Goal: Information Seeking & Learning: Learn about a topic

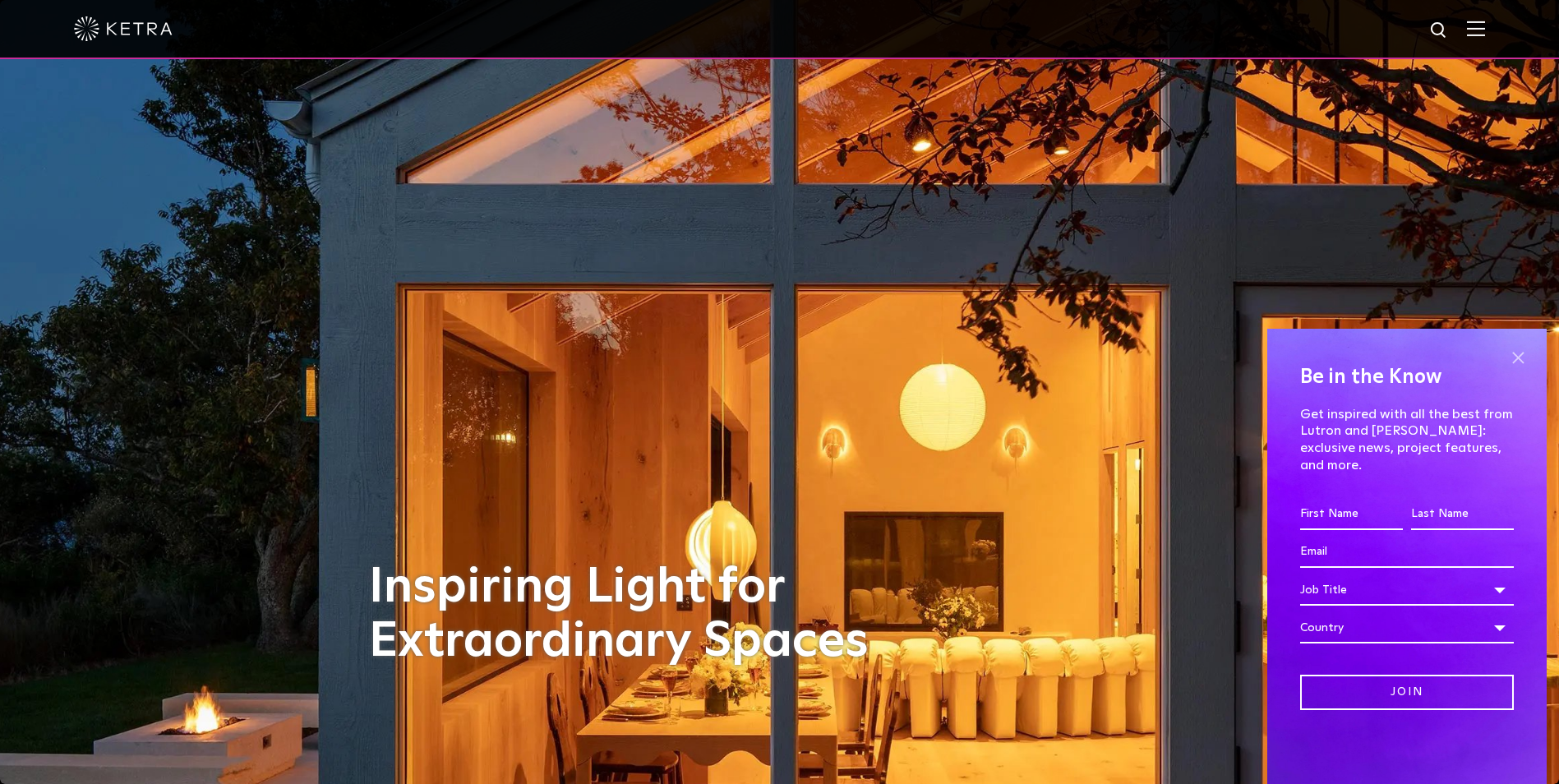
click at [1519, 370] on span at bounding box center [1518, 358] width 25 height 25
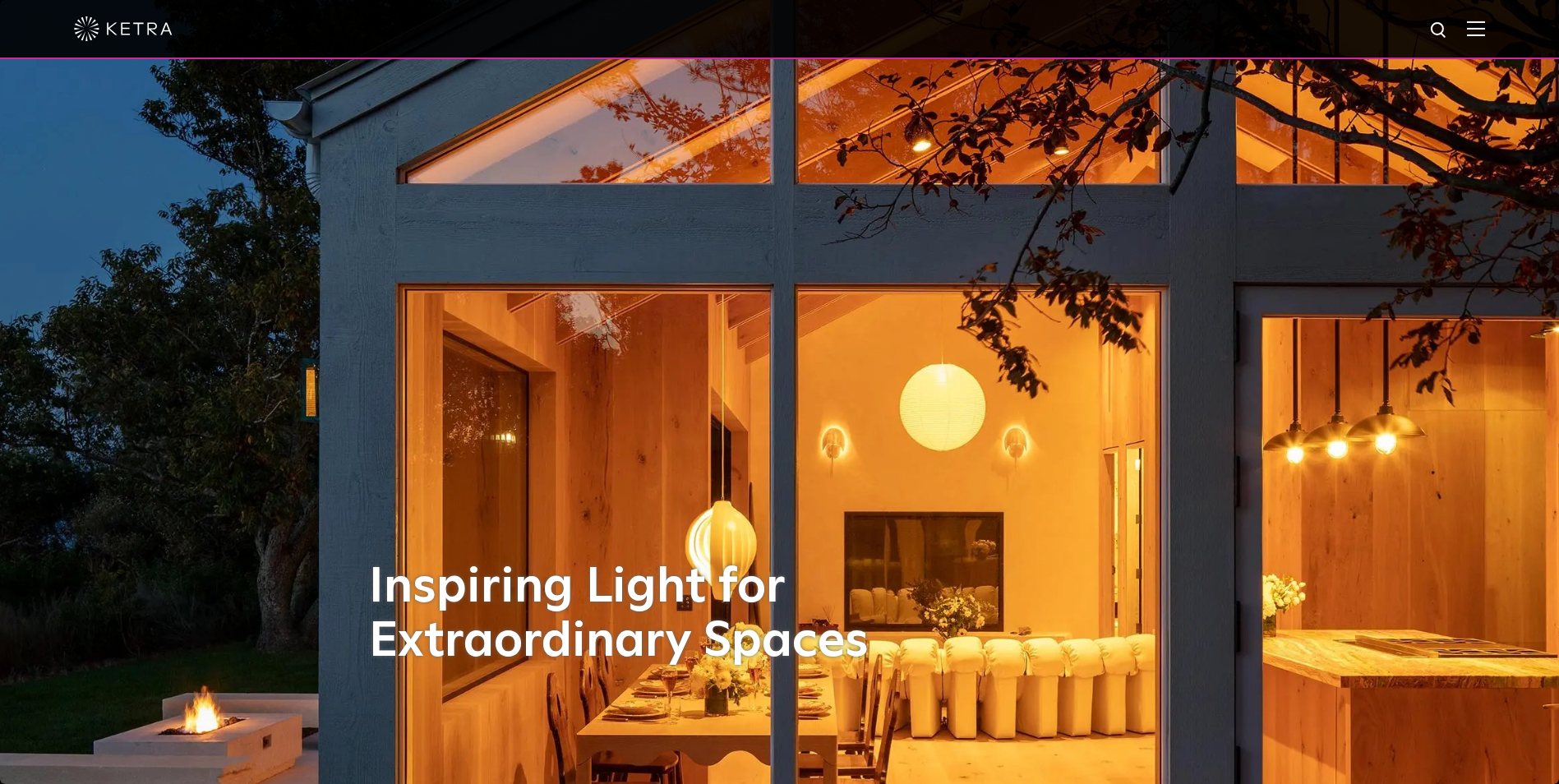
click at [1479, 33] on div at bounding box center [779, 28] width 1412 height 57
click at [1485, 36] on img at bounding box center [1476, 28] width 18 height 16
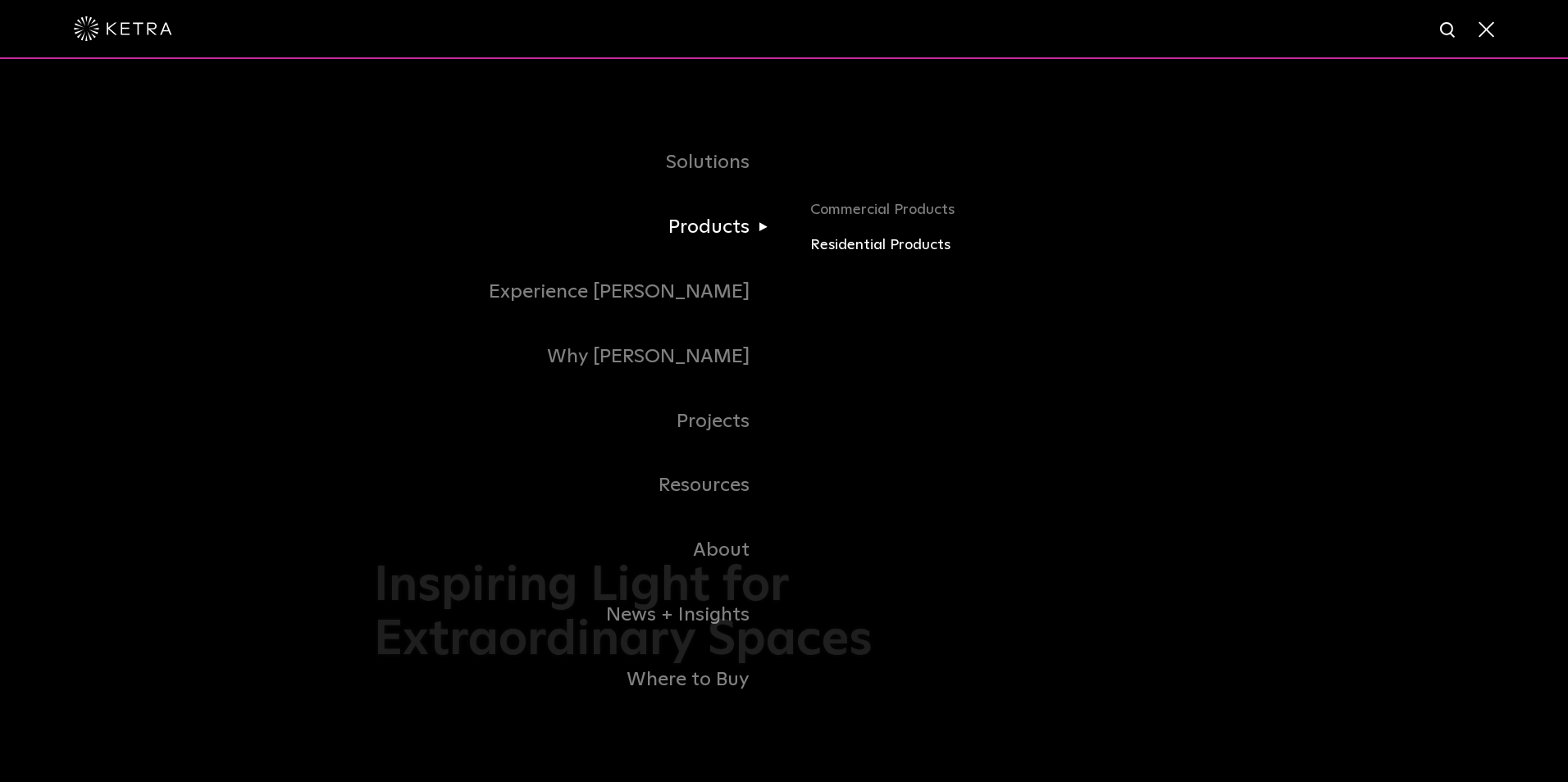
click at [879, 245] on link "Residential Products" at bounding box center [1002, 245] width 384 height 24
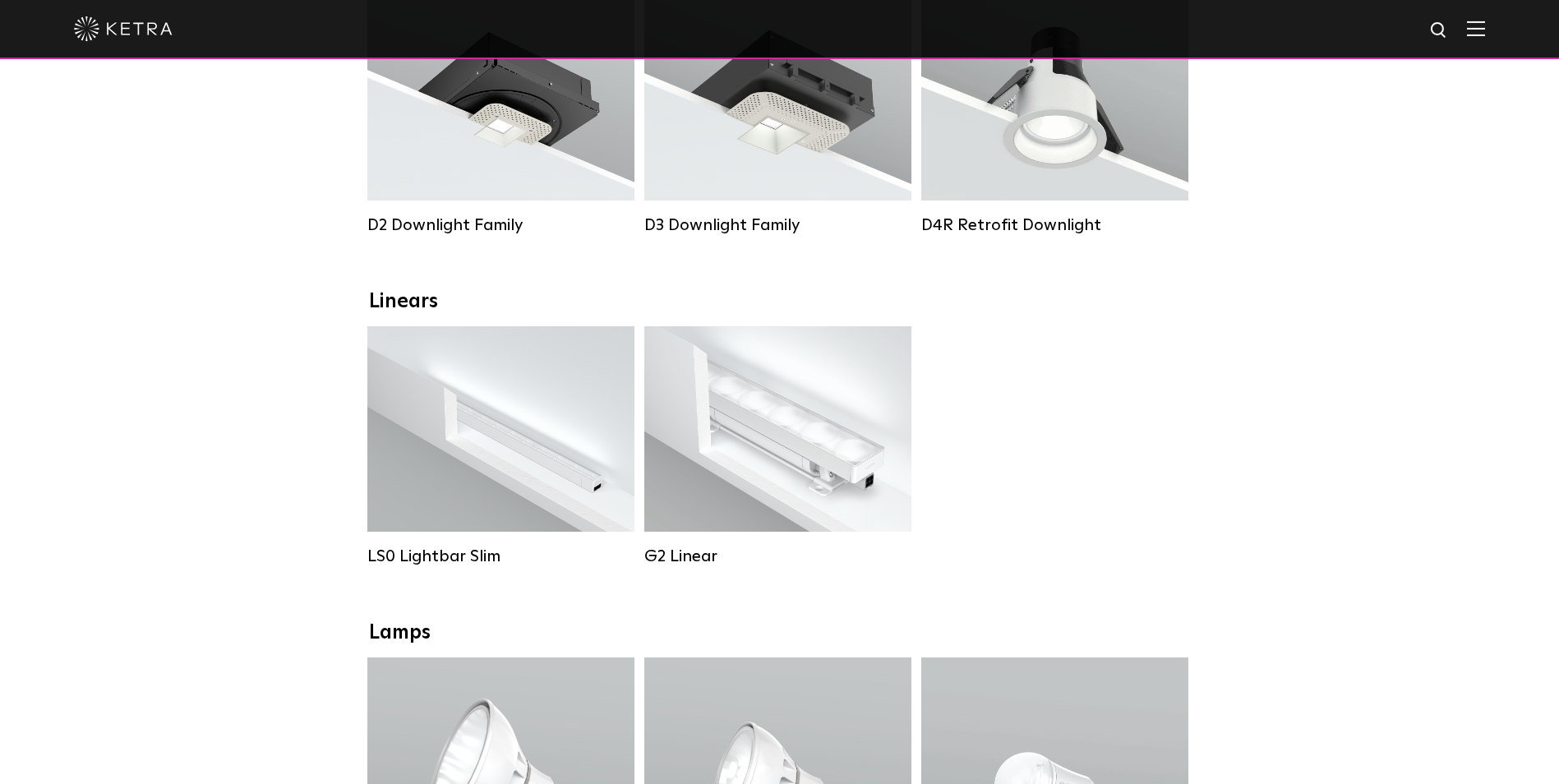
scroll to position [411, 0]
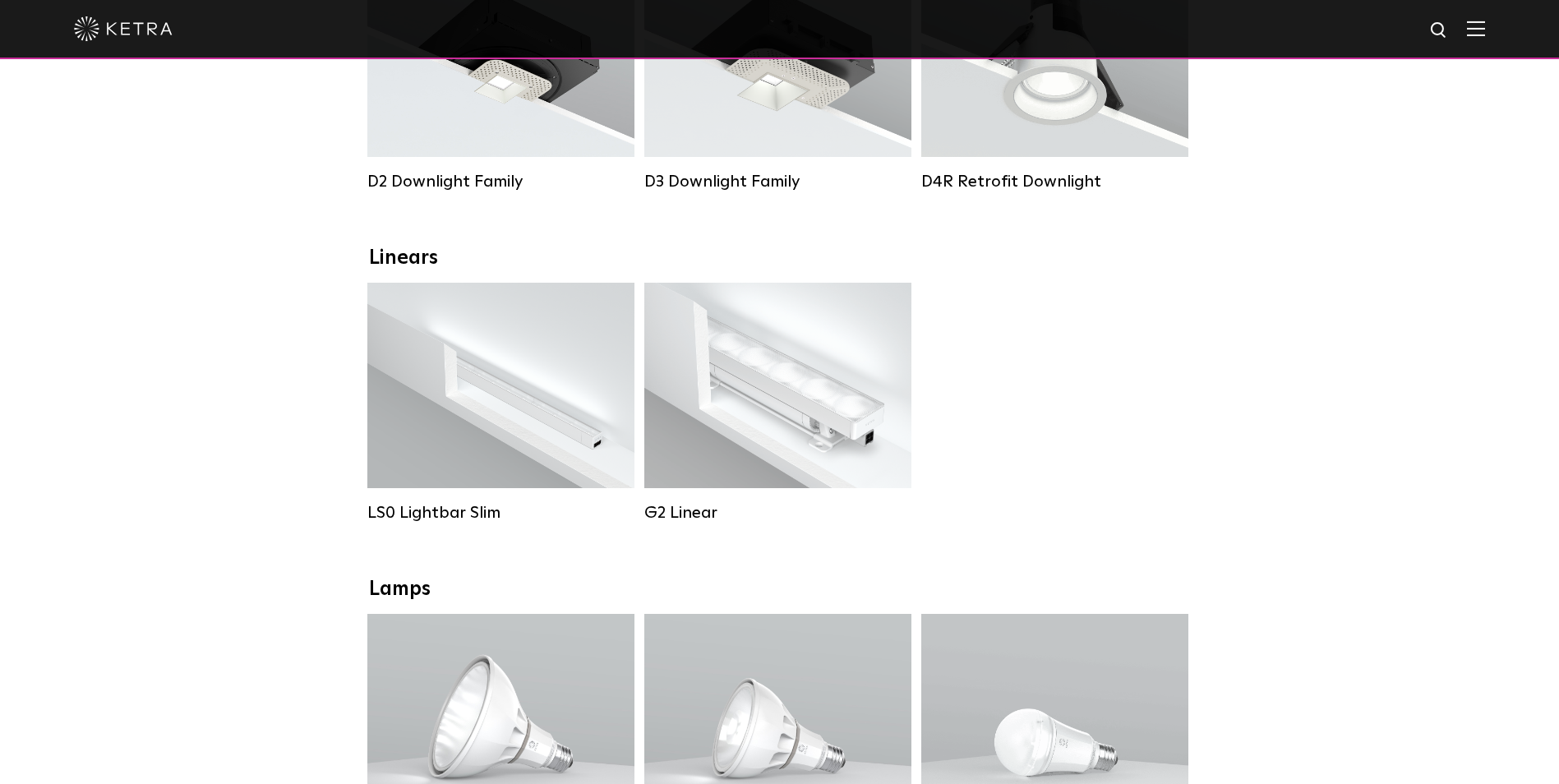
drag, startPoint x: 1238, startPoint y: 498, endPoint x: 1334, endPoint y: 602, distance: 141.5
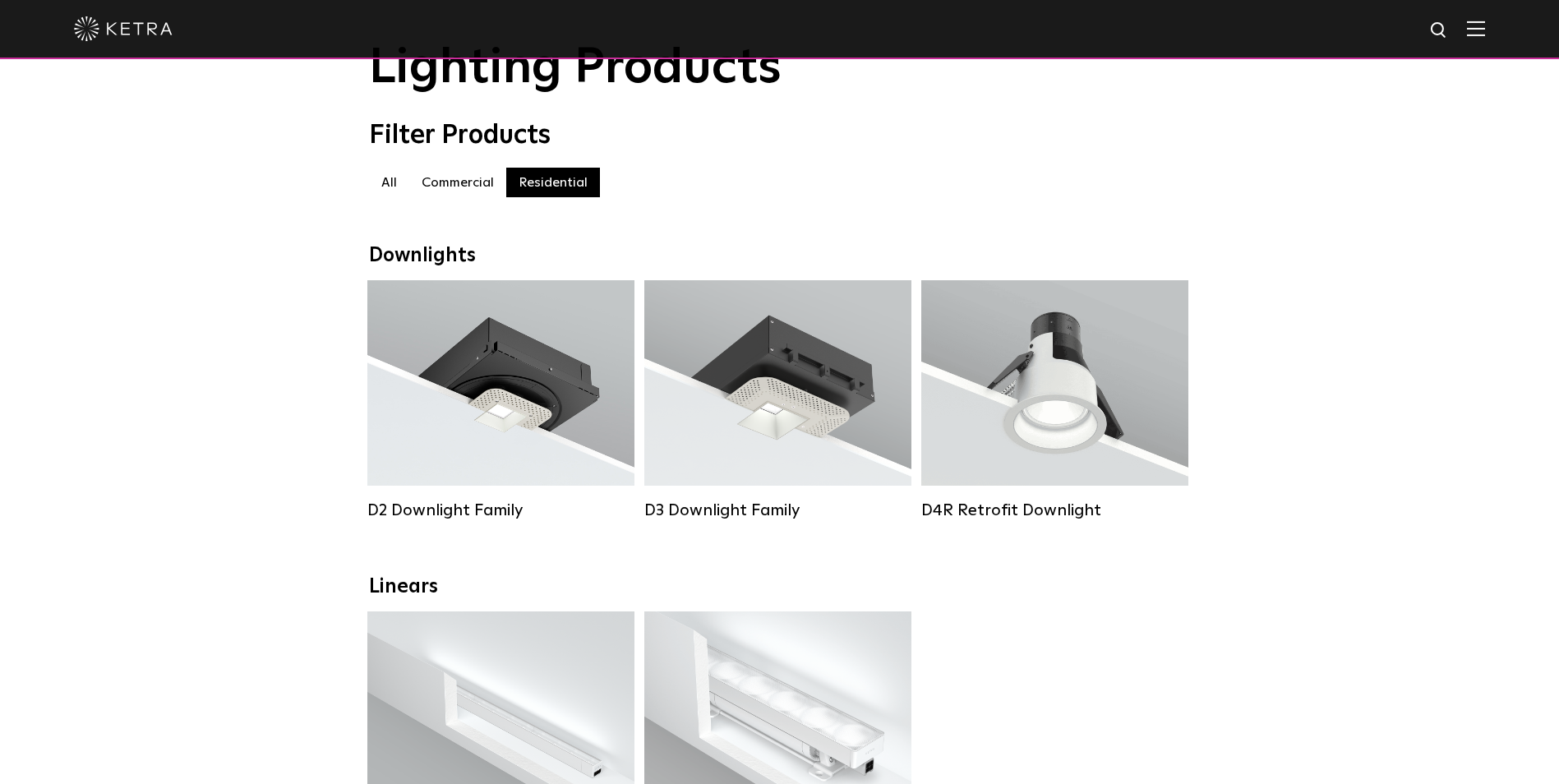
scroll to position [0, 0]
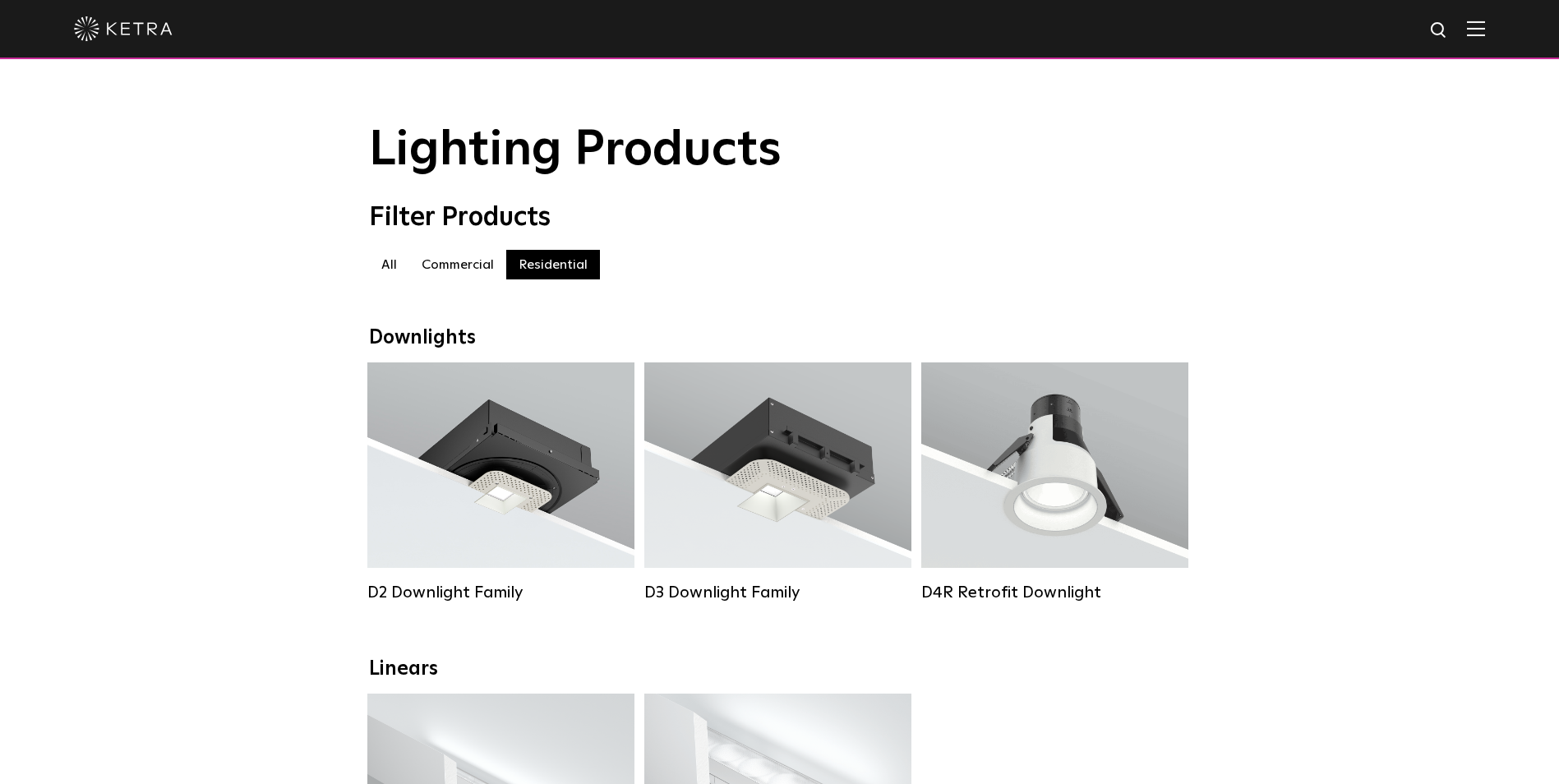
click at [387, 265] on label "All" at bounding box center [389, 265] width 41 height 30
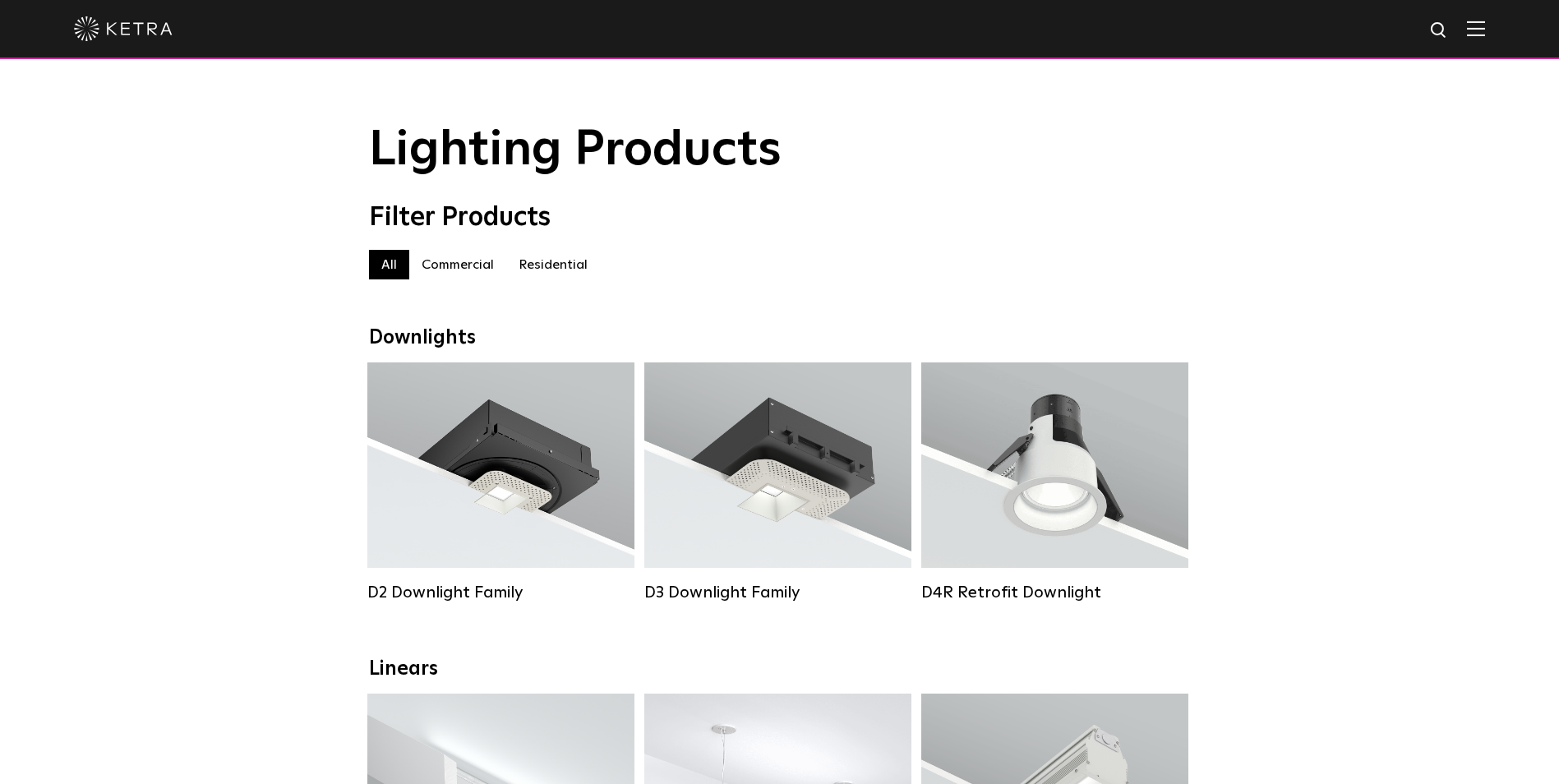
click at [1485, 19] on div at bounding box center [779, 28] width 1412 height 57
click at [1480, 29] on img at bounding box center [1476, 28] width 18 height 16
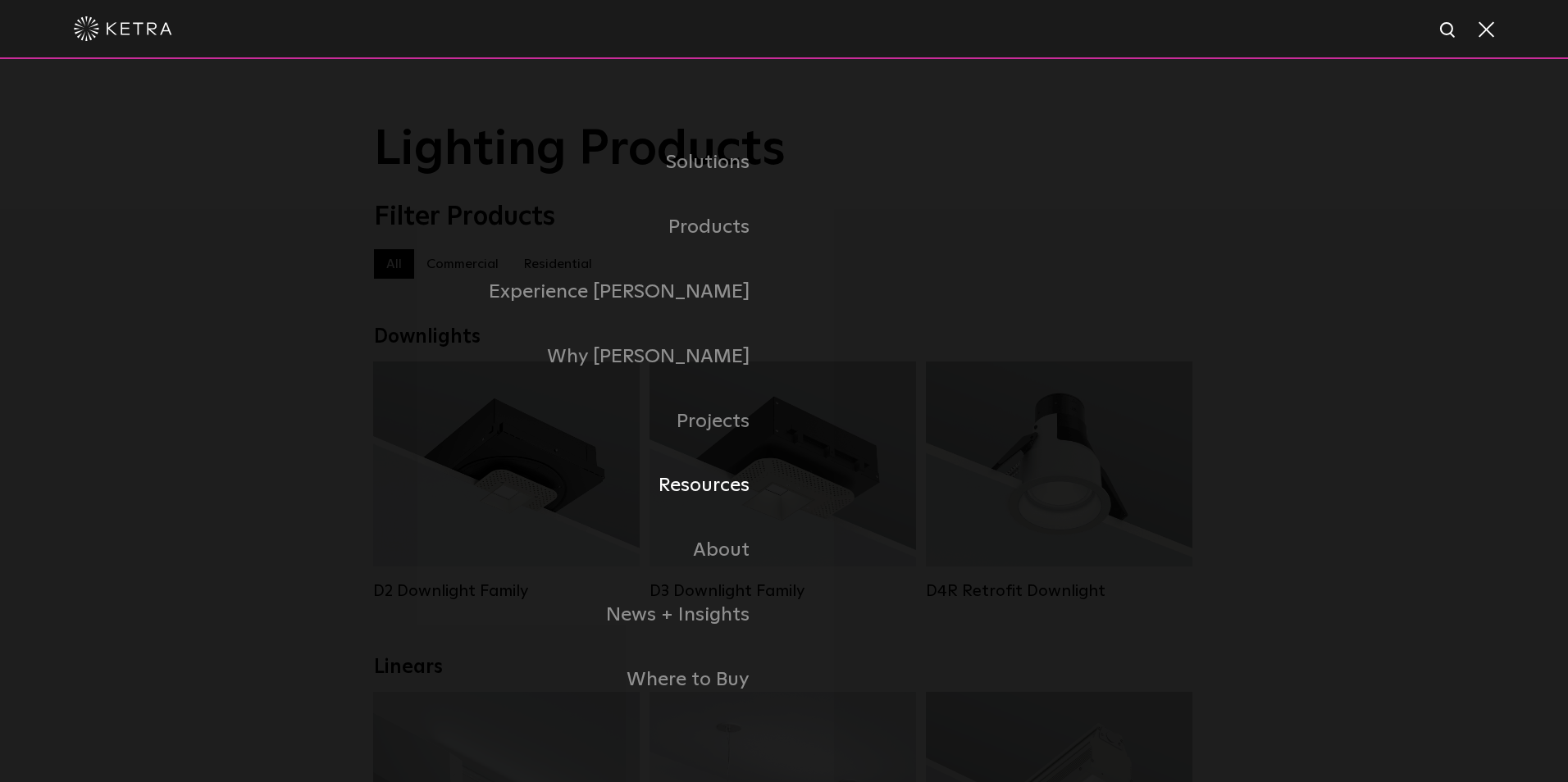
click at [735, 490] on link "Resources" at bounding box center [579, 486] width 410 height 64
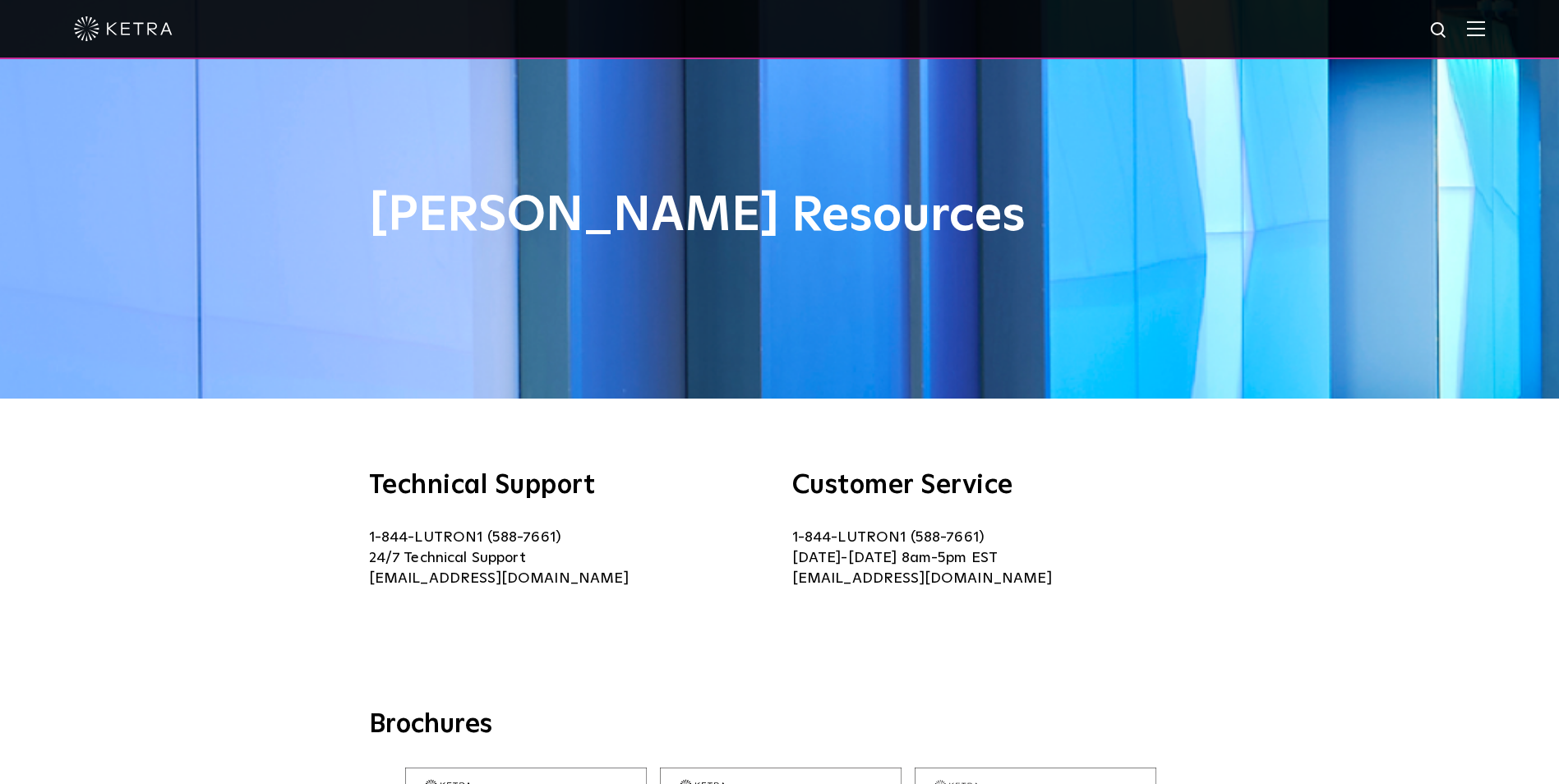
click at [1485, 26] on img at bounding box center [1476, 28] width 18 height 16
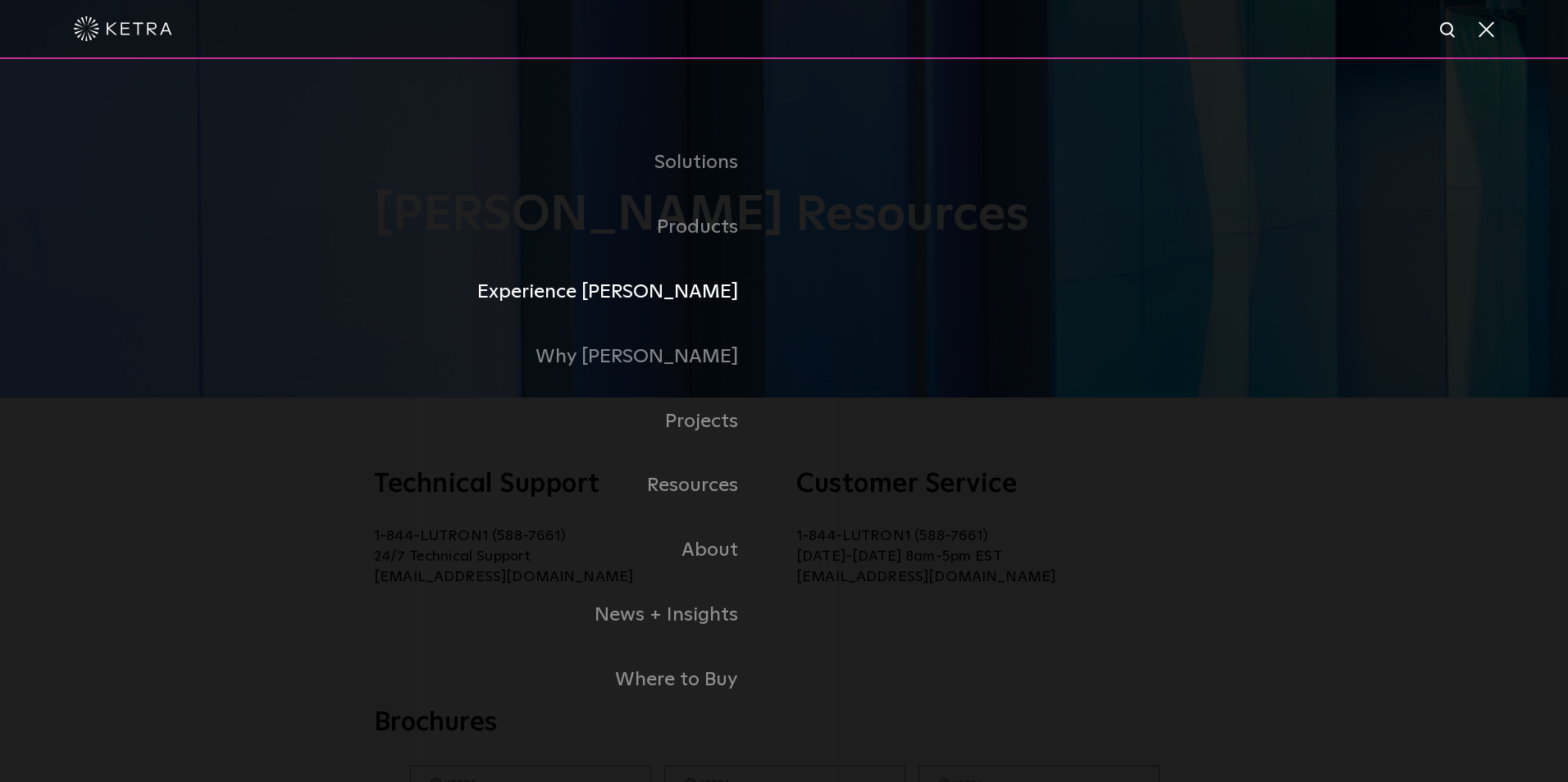
click at [678, 294] on link "Experience [PERSON_NAME]" at bounding box center [509, 292] width 549 height 64
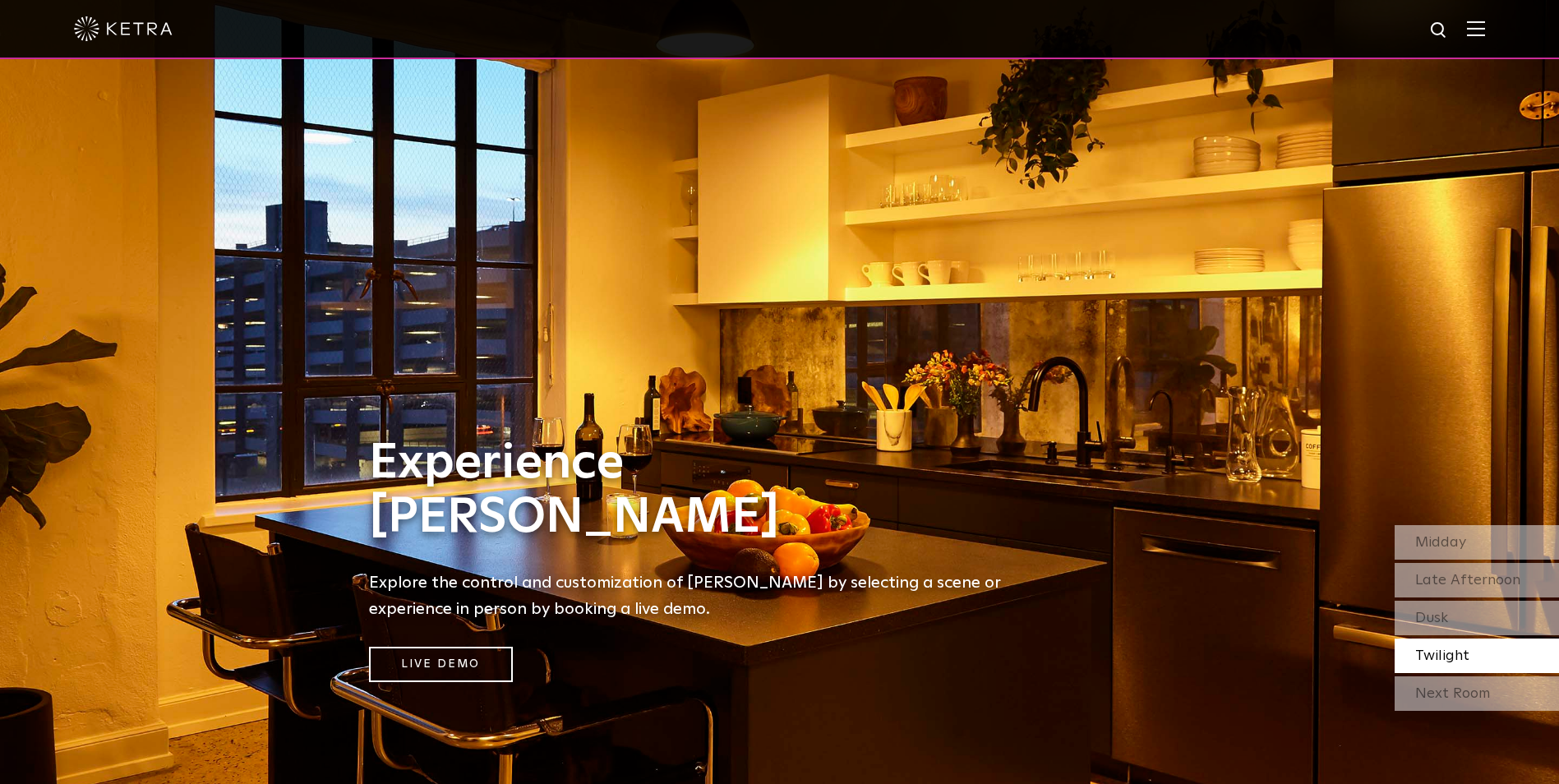
drag, startPoint x: 632, startPoint y: 156, endPoint x: 222, endPoint y: 459, distance: 509.8
click at [222, 459] on div "Experience Ketra Explore the control and customization of Ketra by selecting a …" at bounding box center [697, 392] width 1395 height 784
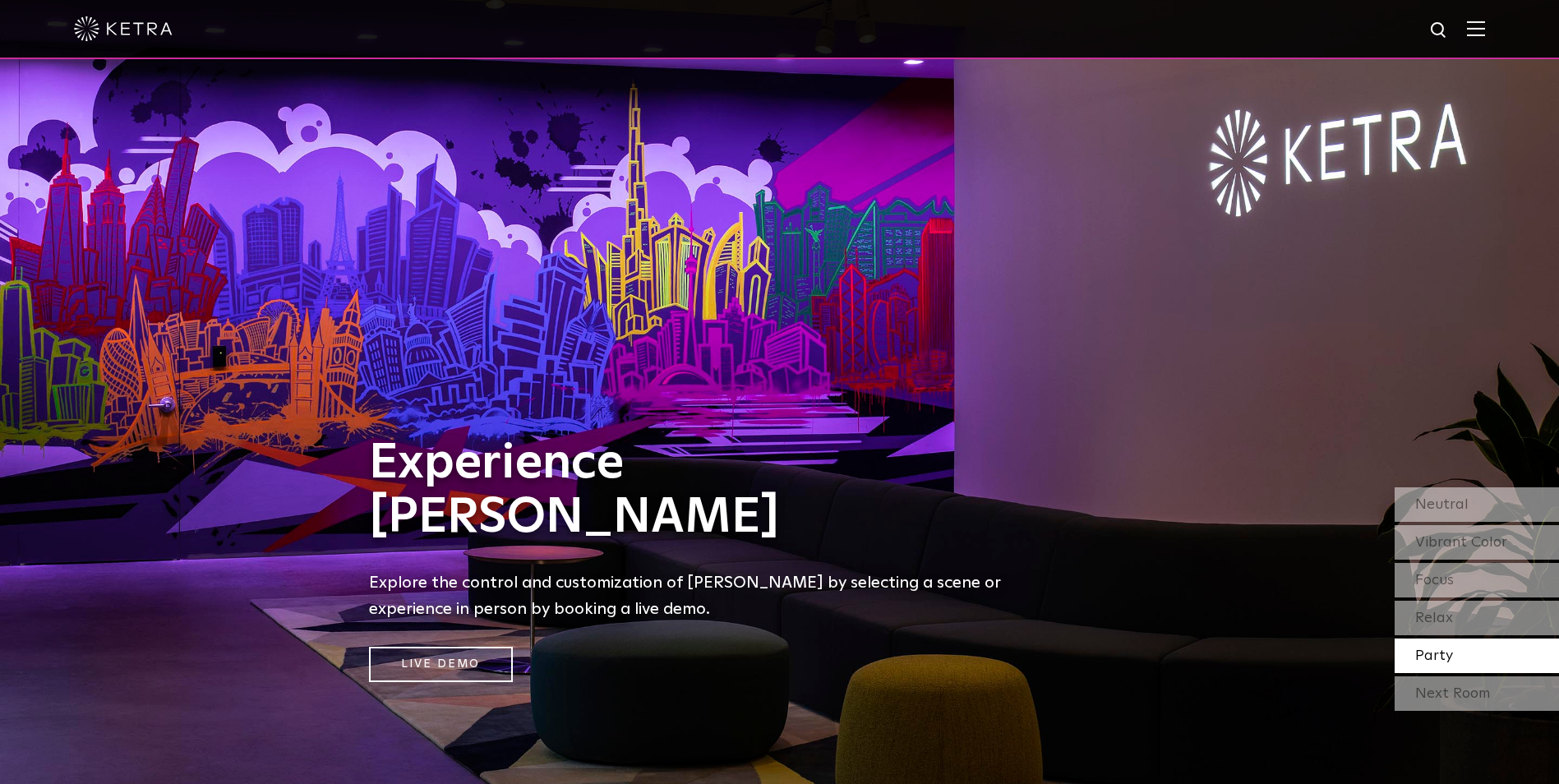
click at [124, 35] on img at bounding box center [123, 29] width 99 height 25
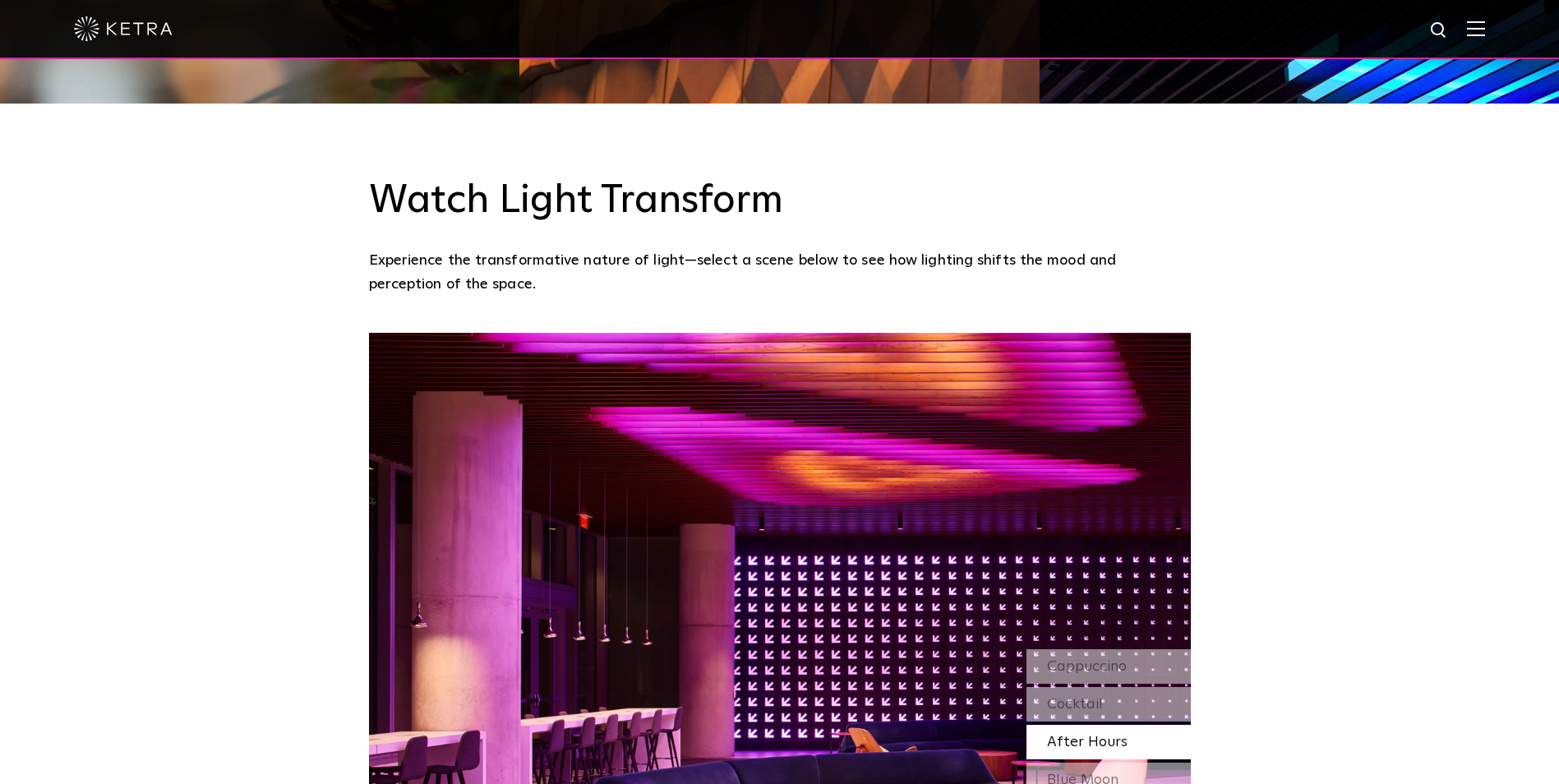
scroll to position [1397, 0]
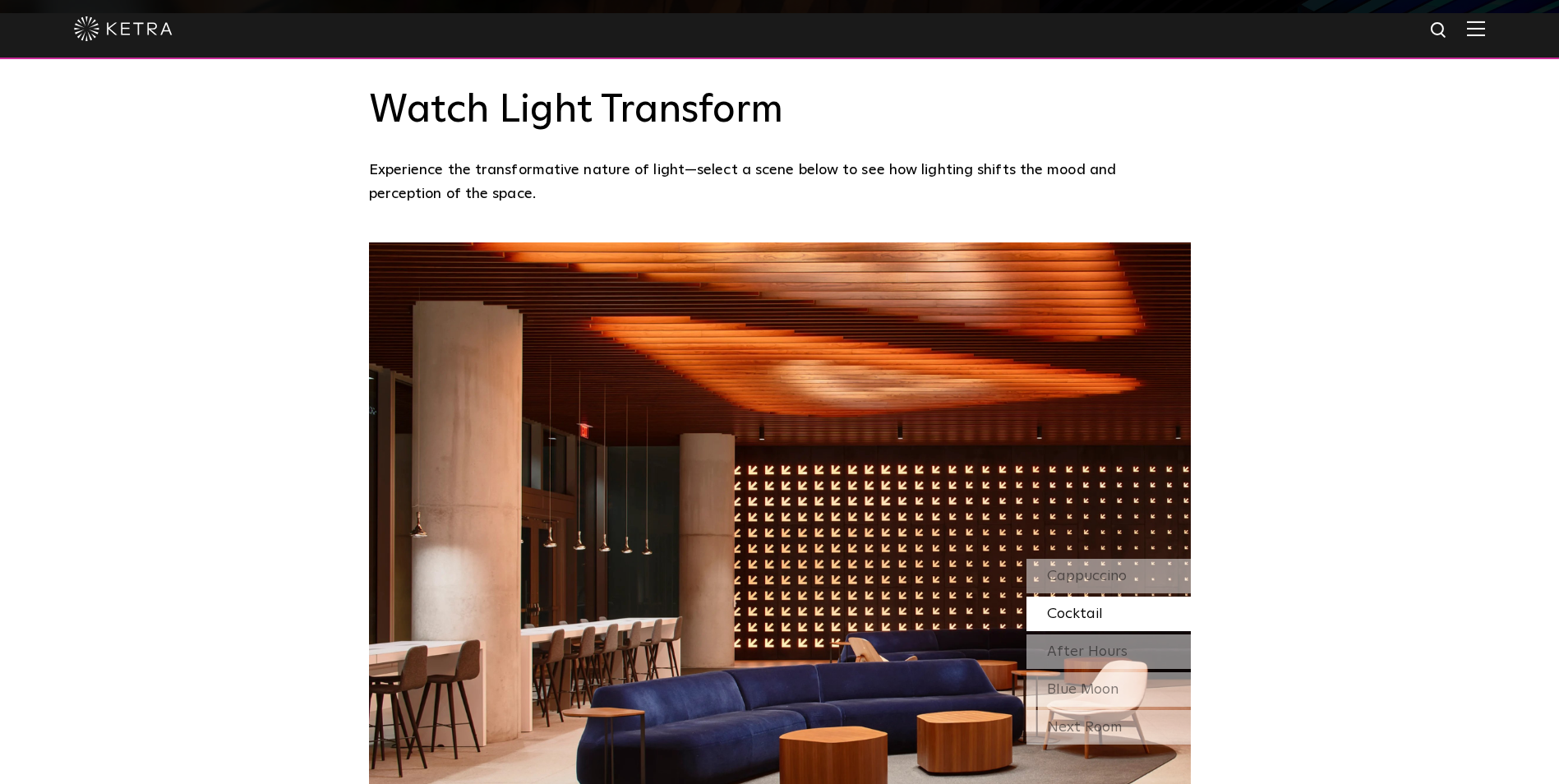
click at [1485, 26] on img at bounding box center [1476, 28] width 18 height 16
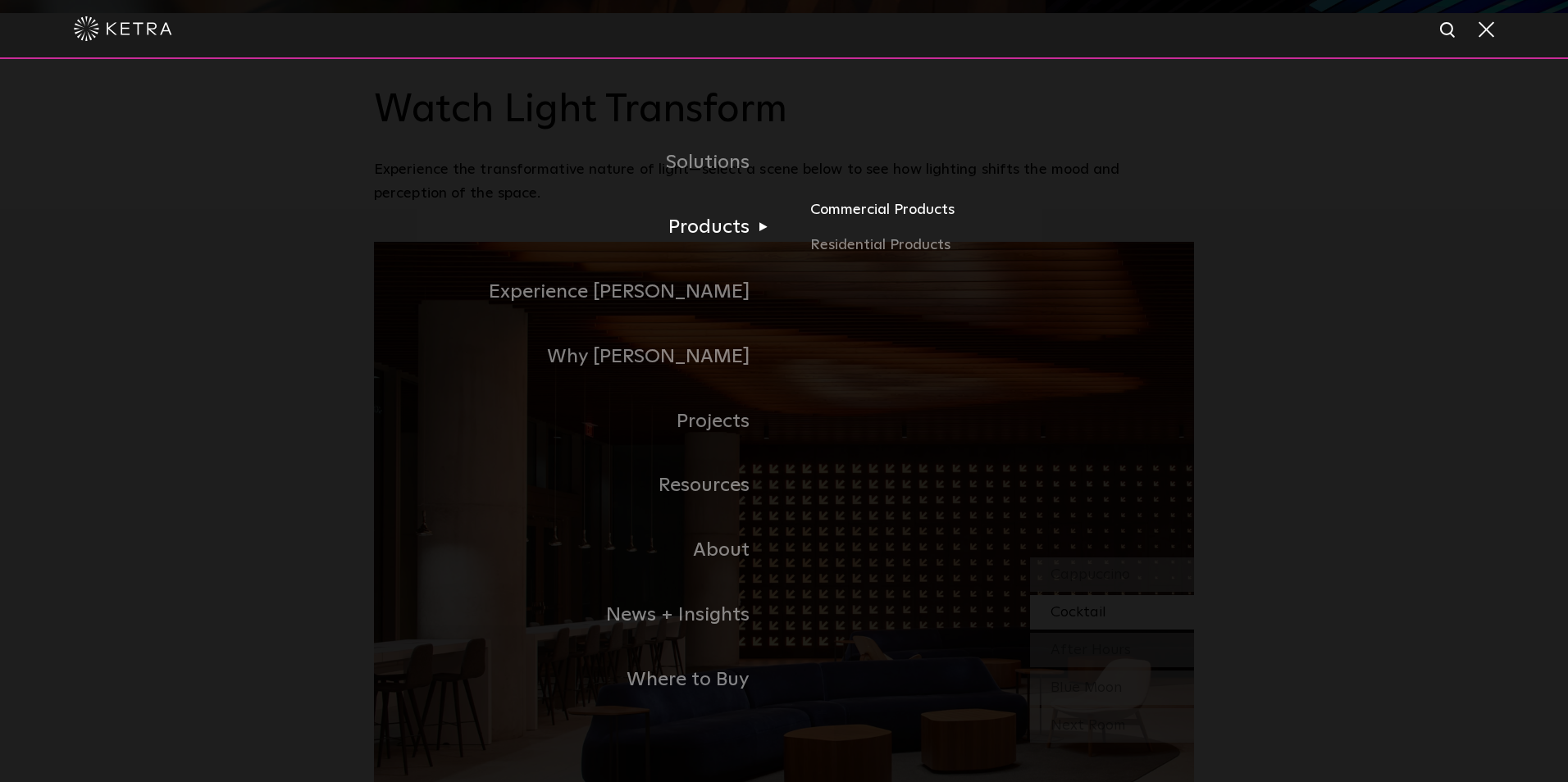
click at [853, 216] on link "Commercial Products" at bounding box center [1002, 216] width 384 height 36
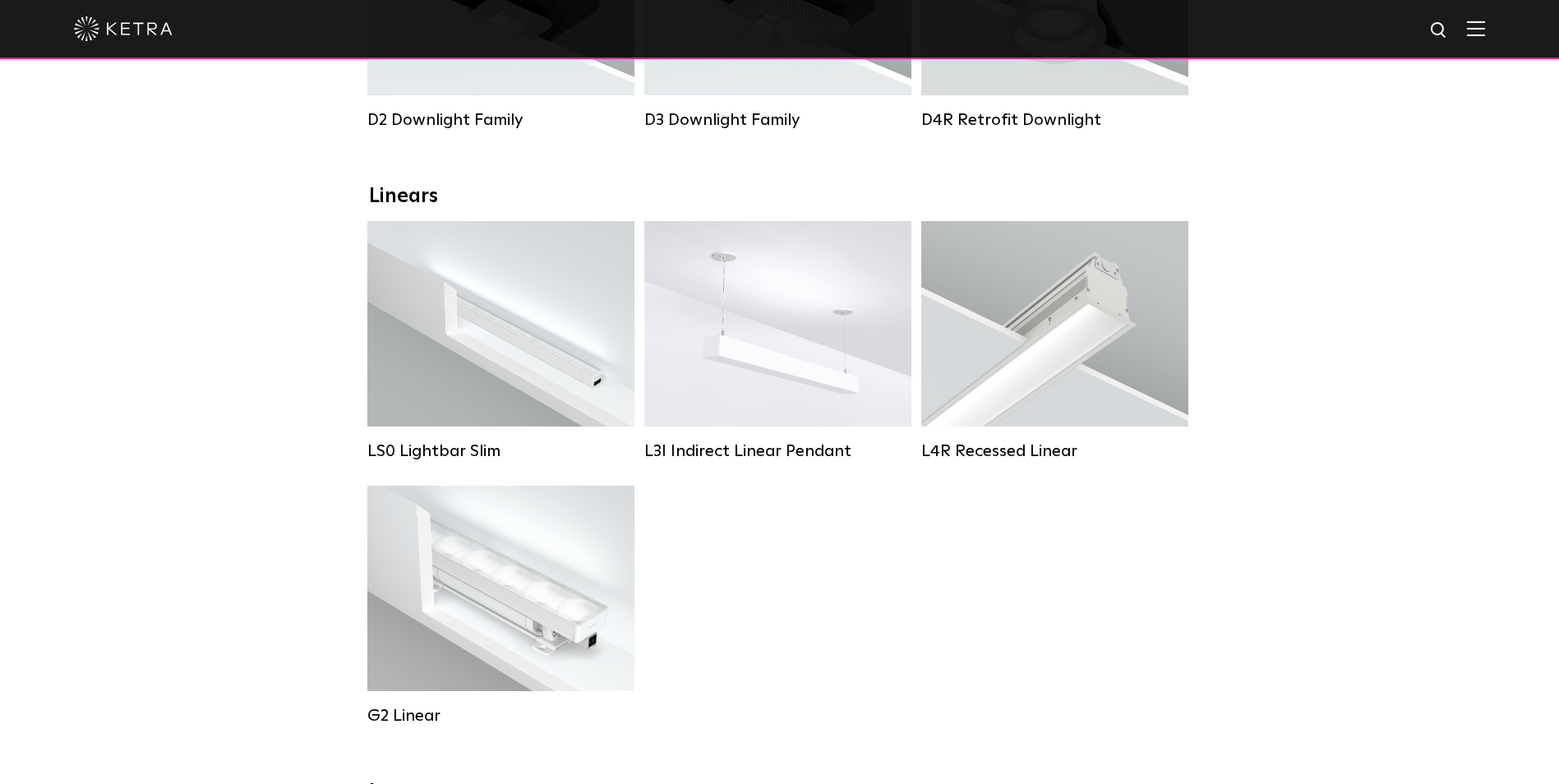
scroll to position [165, 0]
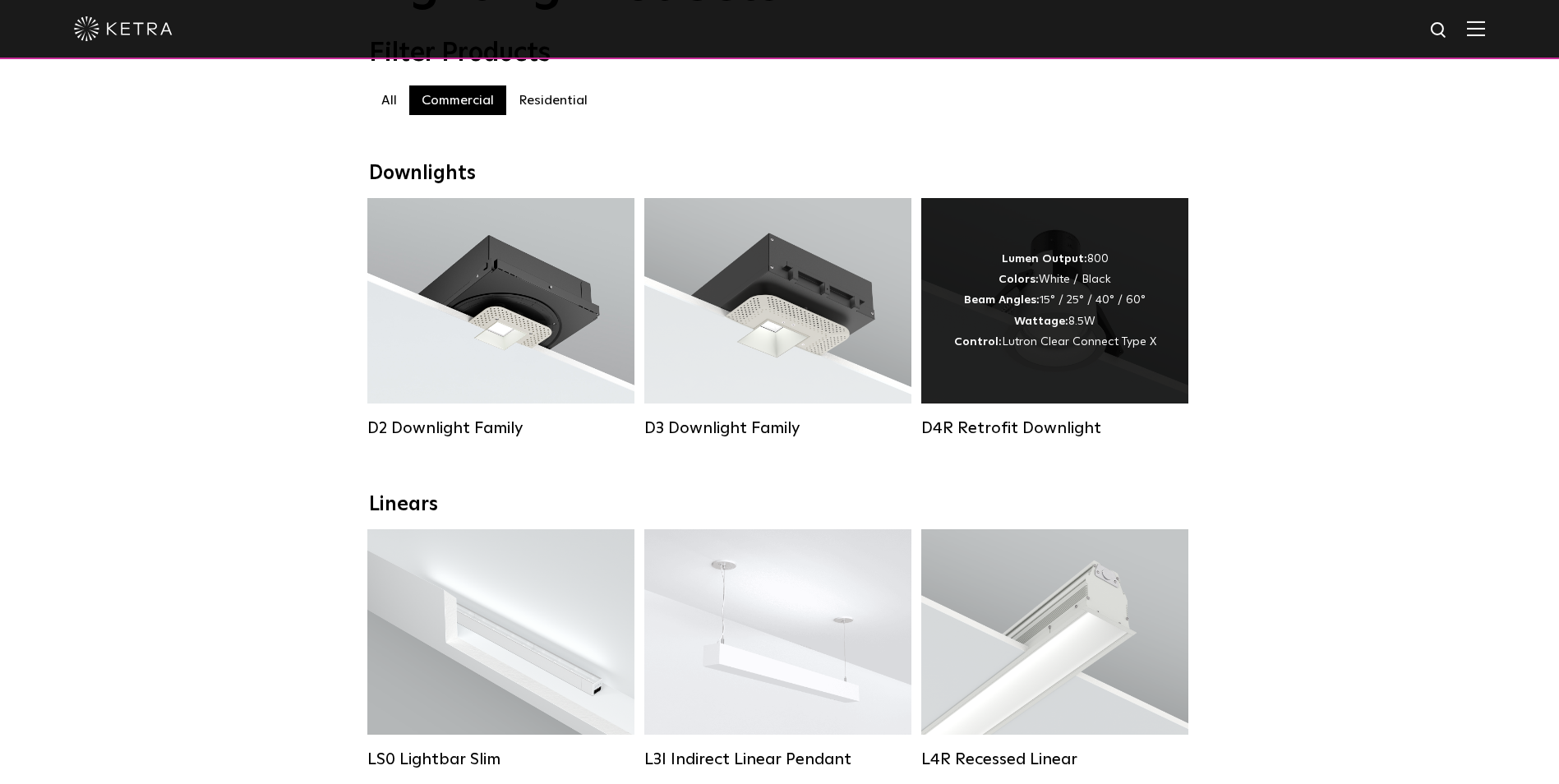
click at [1097, 282] on div "Lumen Output: 800 Colors: White / Black Beam Angles: 15° / 25° / 40° / 60° Watt…" at bounding box center [1056, 301] width 202 height 103
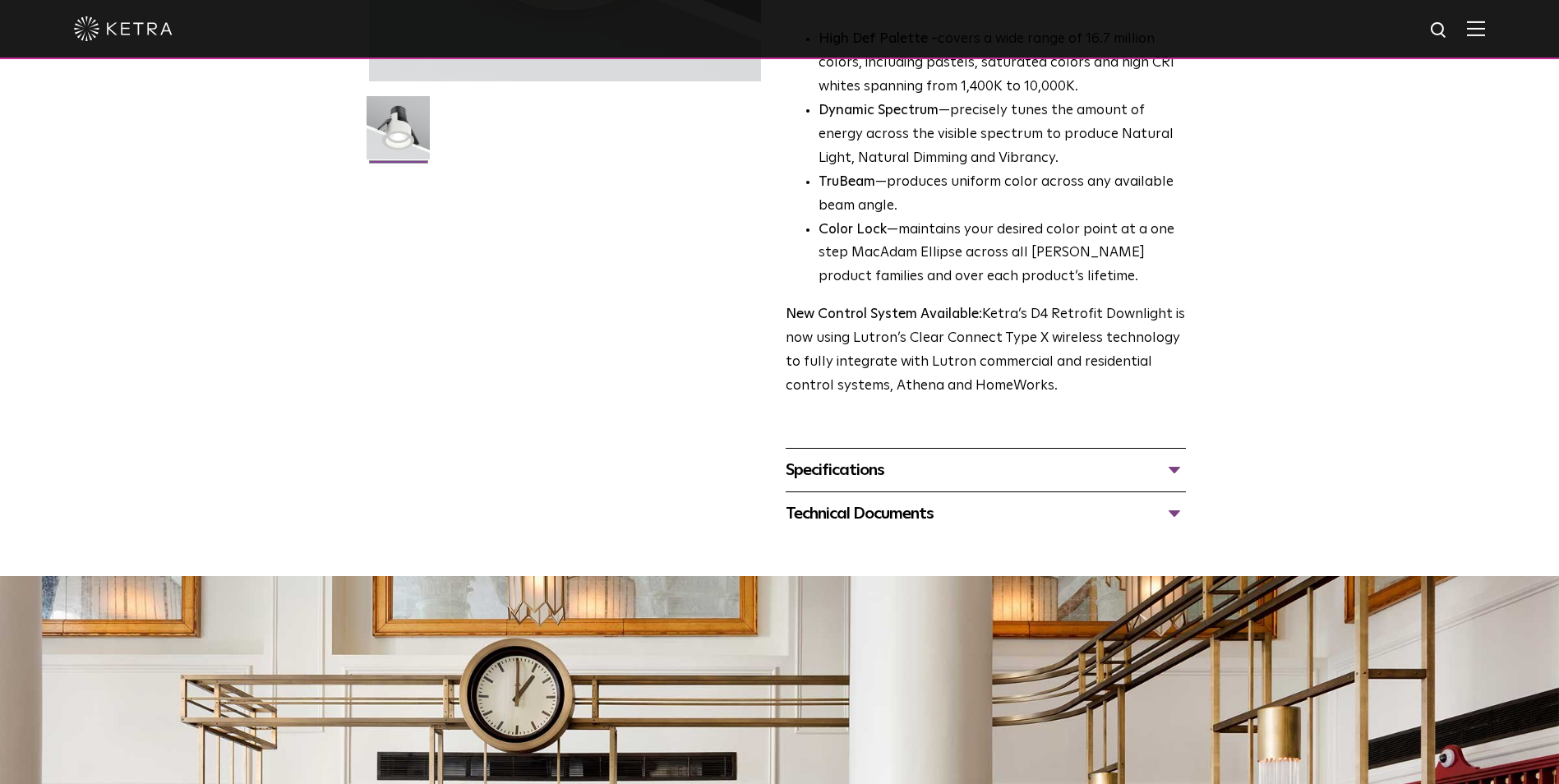
scroll to position [657, 0]
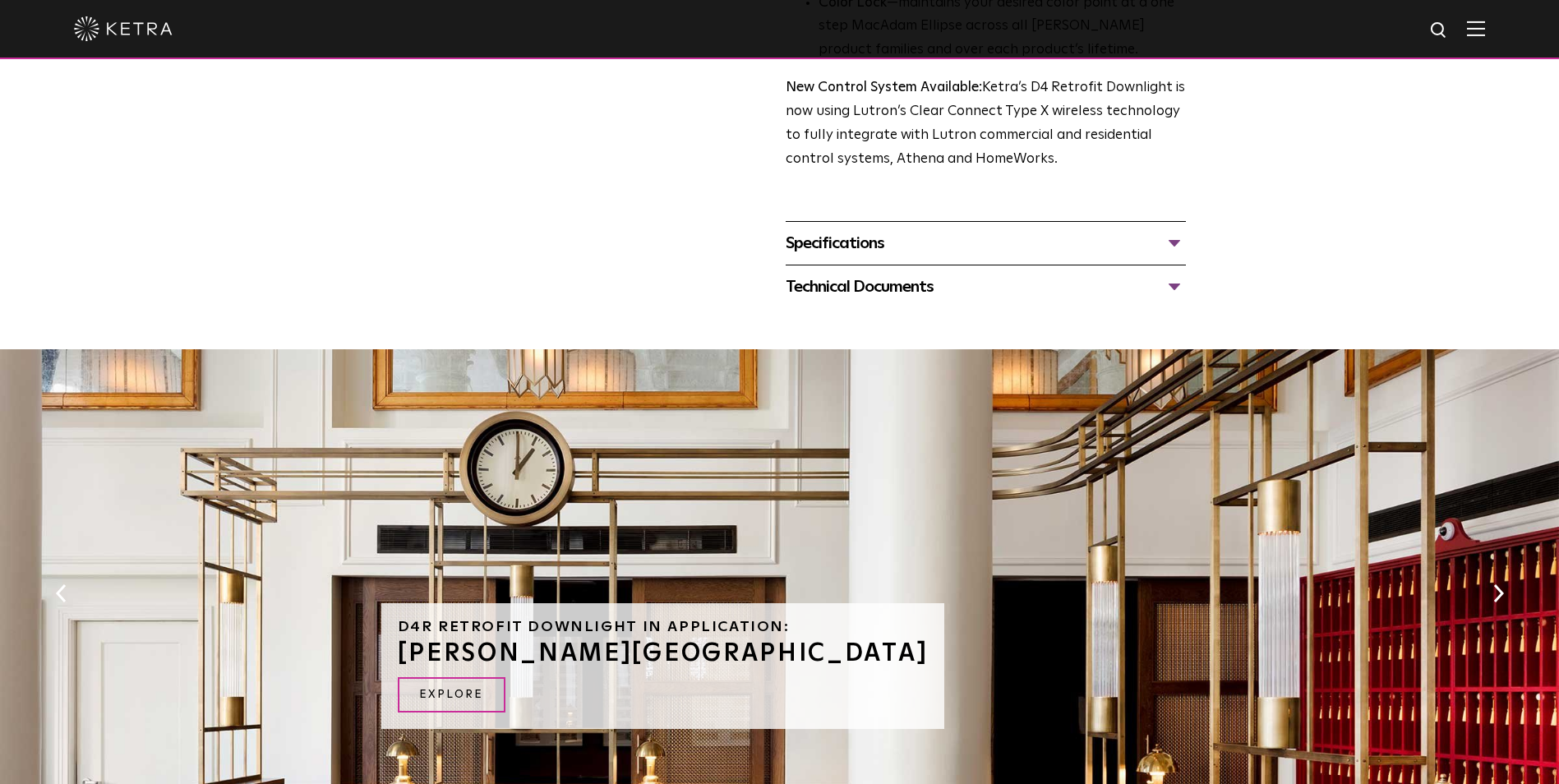
click at [993, 253] on div "Specifications" at bounding box center [986, 243] width 401 height 26
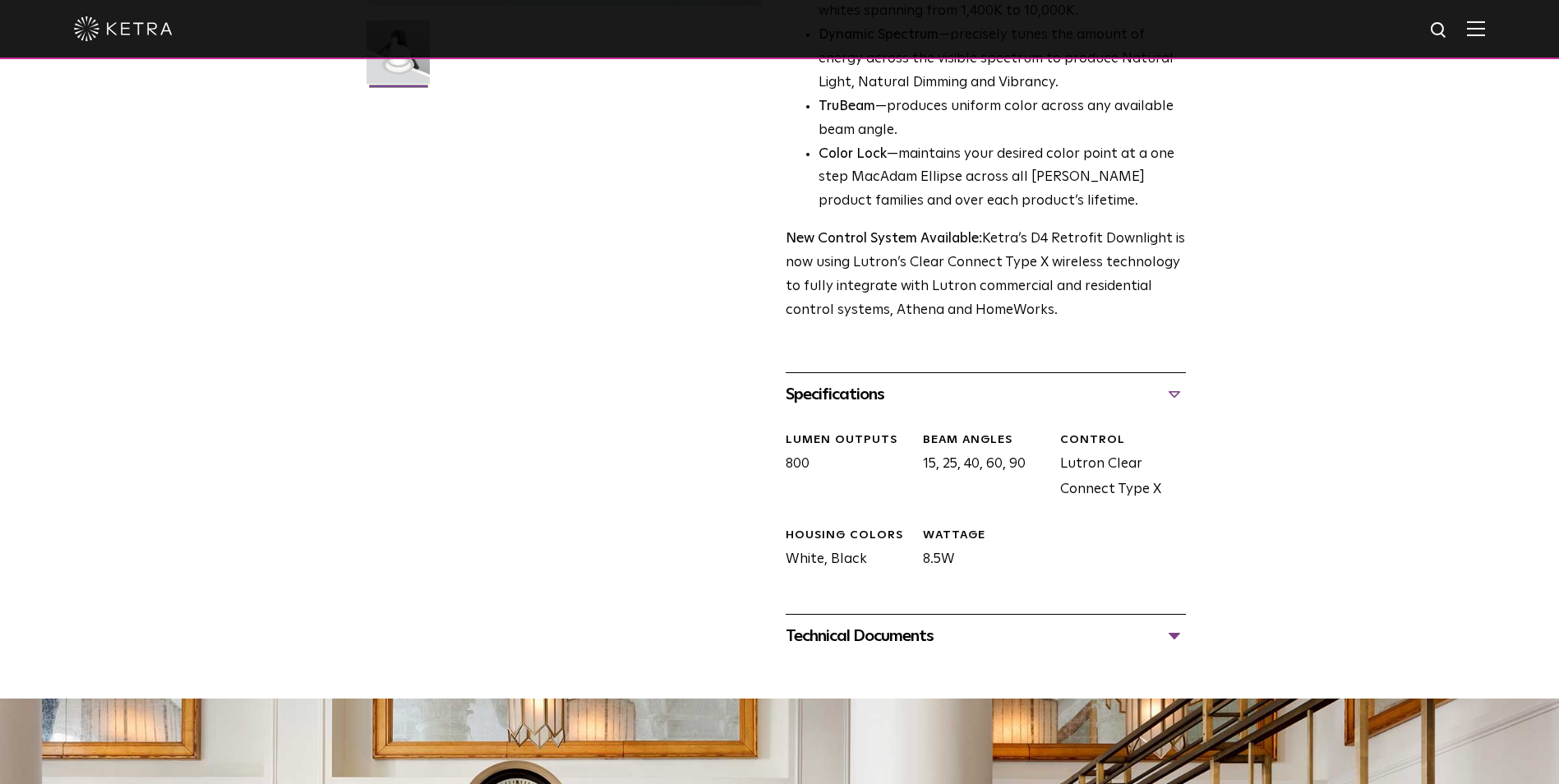
scroll to position [493, 0]
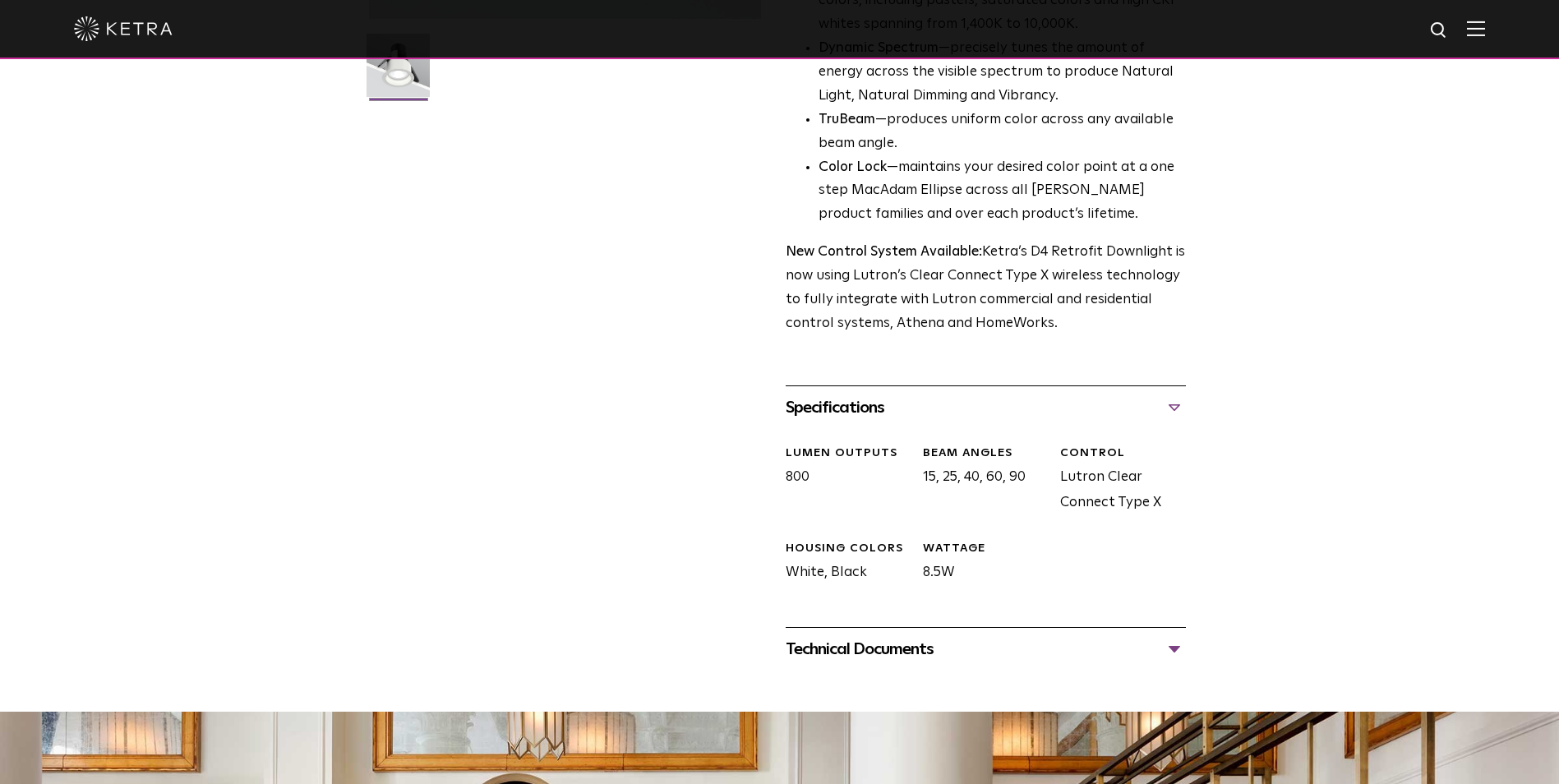
click at [1008, 656] on div "Technical Documents" at bounding box center [986, 649] width 401 height 26
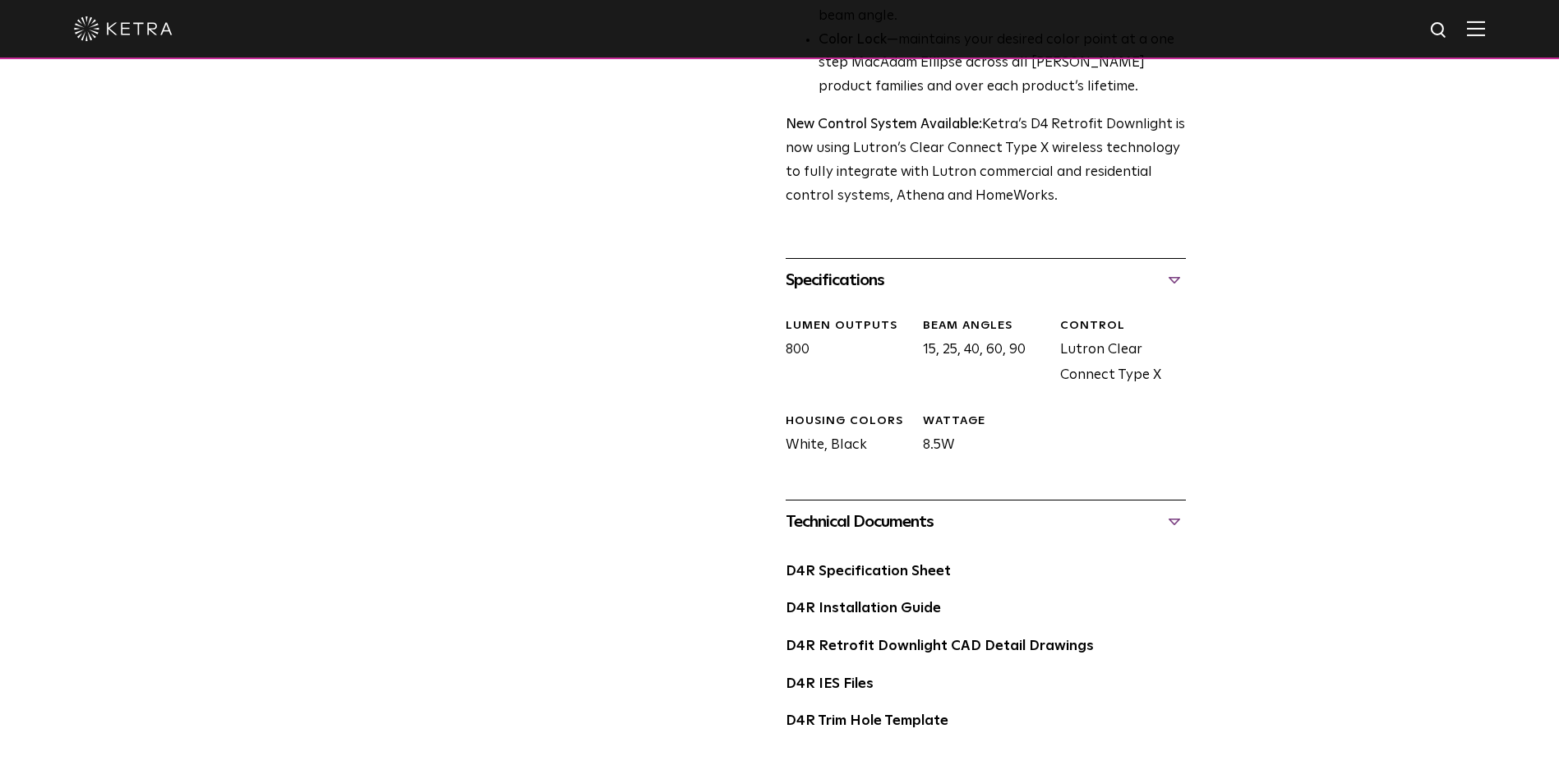
scroll to position [657, 0]
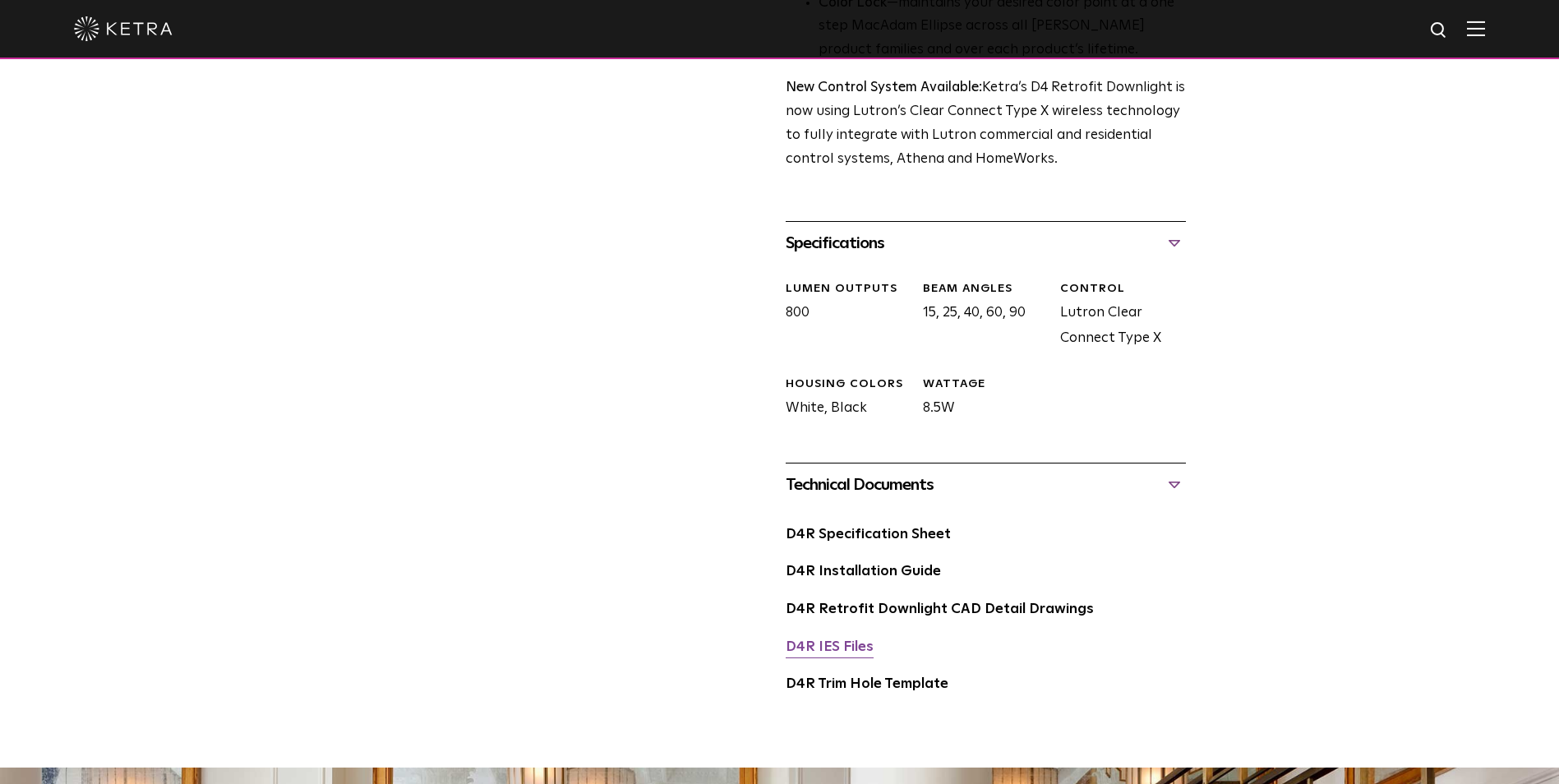
click at [839, 648] on link "D4R IES Files" at bounding box center [830, 647] width 88 height 14
